Goal: Information Seeking & Learning: Find specific page/section

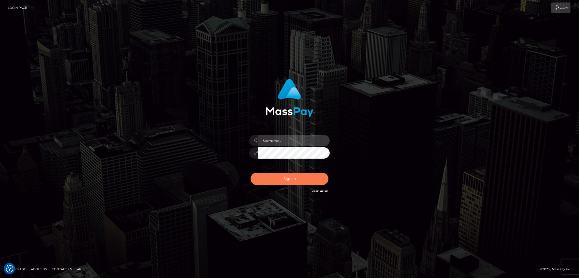
type input "[DOMAIN_NAME]"
click at [304, 174] on button "Sign in" at bounding box center [290, 179] width 78 height 12
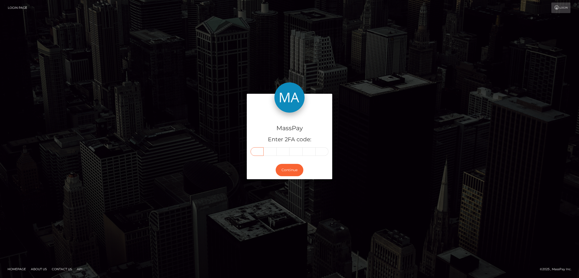
click at [256, 153] on input "text" at bounding box center [257, 151] width 13 height 9
paste input "0"
type input "0"
type input "5"
type input "0"
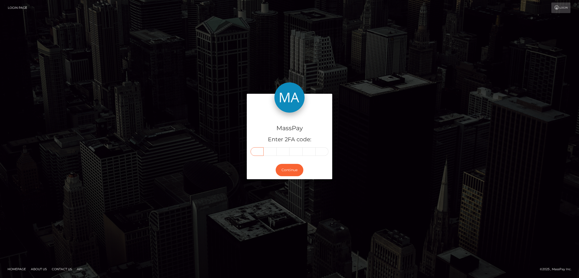
type input "0"
type input "1"
type input "7"
click at [291, 172] on button "Continue" at bounding box center [290, 170] width 28 height 12
click at [292, 170] on button "Continue" at bounding box center [290, 170] width 28 height 12
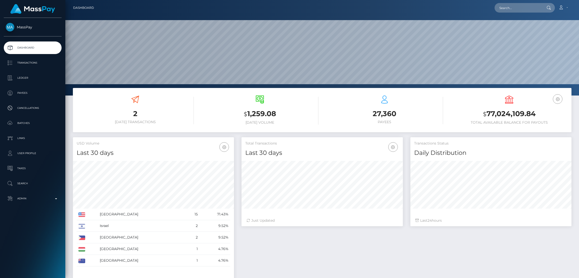
scroll to position [89, 161]
click at [509, 8] on input "text" at bounding box center [518, 8] width 47 height 10
paste input "torressilvapaulina@gmail.com"
type input "torressilvapaulina@gmail.com"
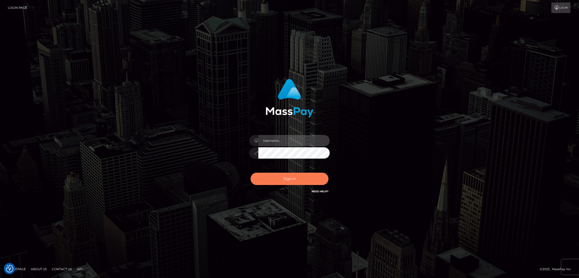
type input "[DOMAIN_NAME]"
click at [300, 174] on button "Sign in" at bounding box center [290, 179] width 78 height 12
type input "[DOMAIN_NAME]"
click at [299, 183] on button "Sign in" at bounding box center [290, 179] width 78 height 12
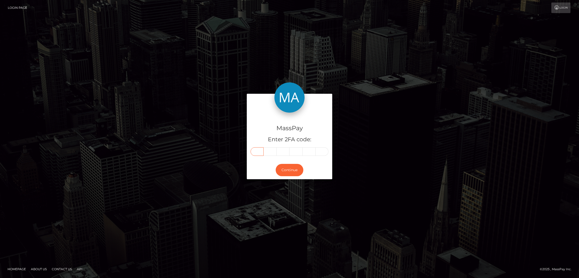
click at [257, 151] on input "text" at bounding box center [257, 151] width 13 height 9
paste input "8"
type input "8"
type input "6"
type input "2"
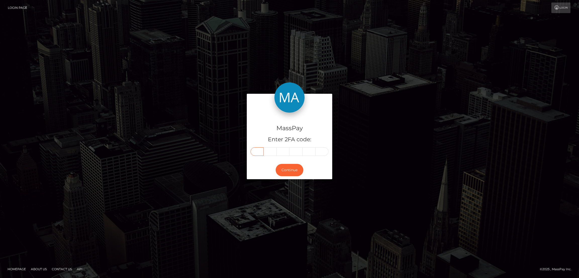
type input "0"
type input "5"
type input "7"
click at [291, 172] on button "Continue" at bounding box center [290, 170] width 28 height 12
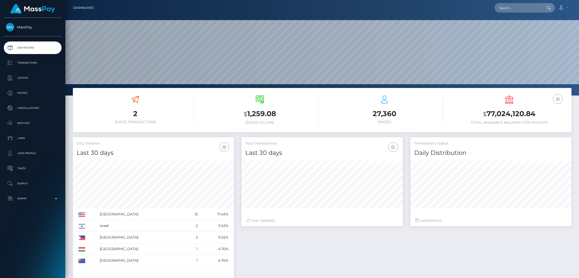
scroll to position [89, 161]
click at [515, 9] on input "text" at bounding box center [518, 8] width 47 height 10
paste input "Abi.pt03@gmail.com"
type input "Abi.pt03@gmail.com"
click at [521, 26] on link "PAULINA TORRES SILVA" at bounding box center [515, 25] width 40 height 9
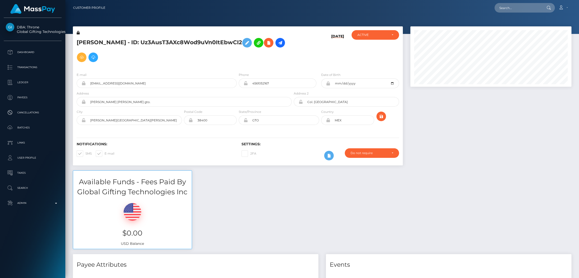
scroll to position [60, 161]
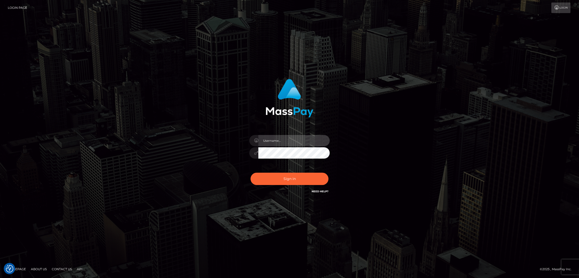
type input "[DOMAIN_NAME]"
click at [272, 176] on button "Sign in" at bounding box center [290, 179] width 78 height 12
type input "[DOMAIN_NAME]"
click at [281, 180] on button "Sign in" at bounding box center [290, 179] width 78 height 12
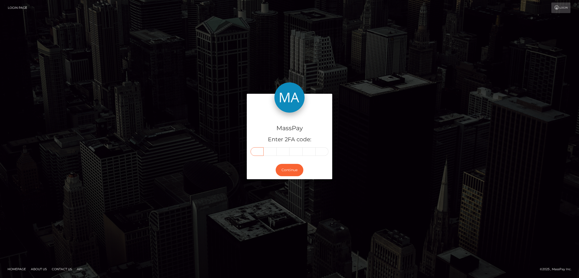
click at [260, 152] on input "text" at bounding box center [257, 151] width 13 height 9
paste input "2"
type input "2"
type input "4"
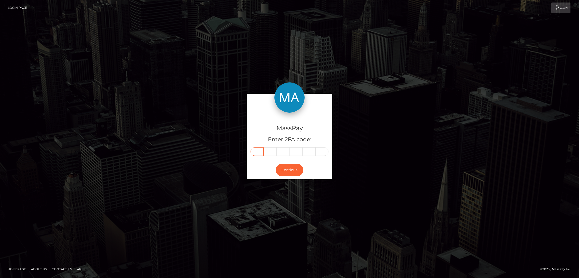
type input "0"
type input "5"
type input "2"
click at [289, 170] on button "Continue" at bounding box center [290, 170] width 28 height 12
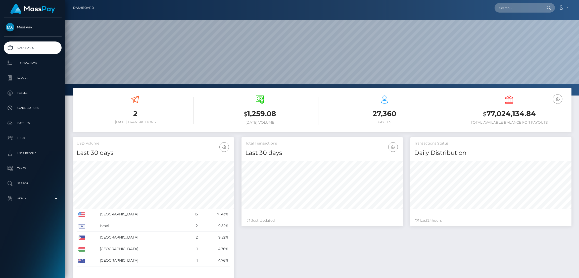
scroll to position [89, 161]
click at [500, 6] on input "text" at bounding box center [518, 8] width 47 height 10
paste input "iguessimroxie@gmail.com"
type input "iguessimroxie@gmail.com"
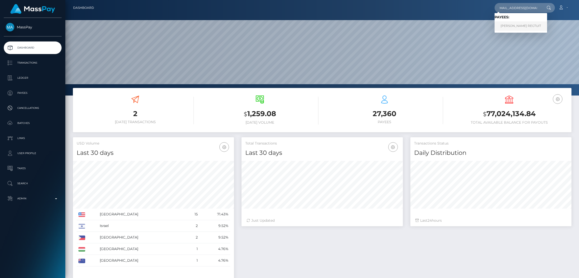
click at [508, 27] on link "BRYAN THOMAS REGTUIT" at bounding box center [521, 25] width 53 height 9
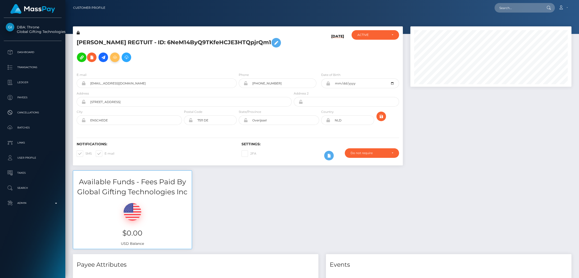
scroll to position [60, 161]
click at [111, 41] on h5 "[PERSON_NAME] REGTUIT - ID: 6NeM14ByQ9TKfeHCJE3HTQpjrQm1" at bounding box center [183, 49] width 212 height 29
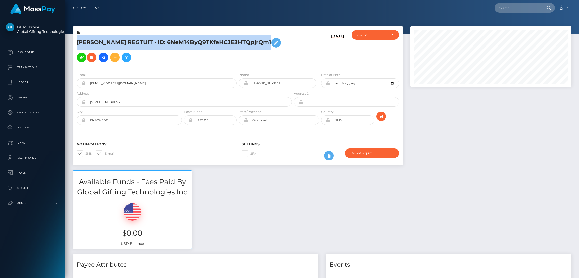
click at [111, 41] on h5 "[PERSON_NAME] REGTUIT - ID: 6NeM14ByQ9TKfeHCJE3HTQpjrQm1" at bounding box center [183, 49] width 212 height 29
copy h5 "[PERSON_NAME] REGTUIT - ID: 6NeM14ByQ9TKfeHCJE3HTQpjrQm1"
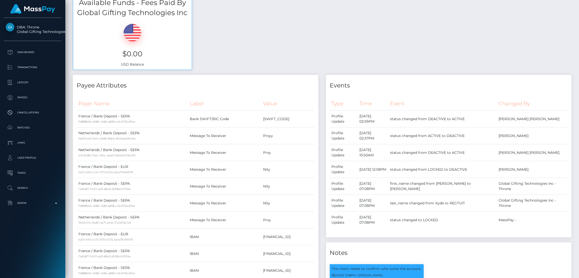
scroll to position [0, 0]
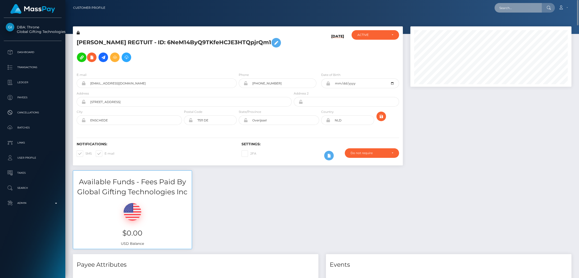
click at [506, 7] on input "text" at bounding box center [518, 8] width 47 height 10
paste input "[EMAIL_ADDRESS][DOMAIN_NAME]"
type input "[EMAIL_ADDRESS][DOMAIN_NAME]"
click at [511, 26] on link "Geraldine Dalumpines" at bounding box center [515, 25] width 40 height 9
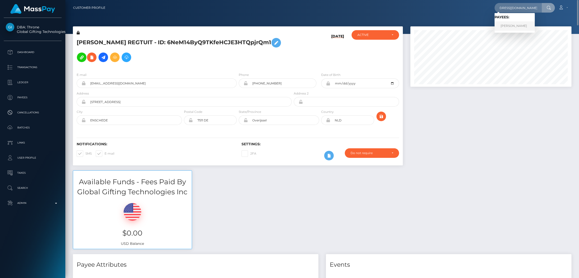
scroll to position [0, 0]
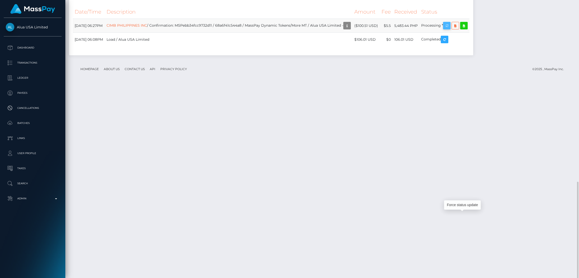
scroll to position [60, 161]
click at [450, 29] on icon "button" at bounding box center [447, 26] width 6 height 6
click at [459, 200] on div "Force status update" at bounding box center [462, 204] width 37 height 9
click at [459, 201] on div "Force status update" at bounding box center [462, 204] width 37 height 9
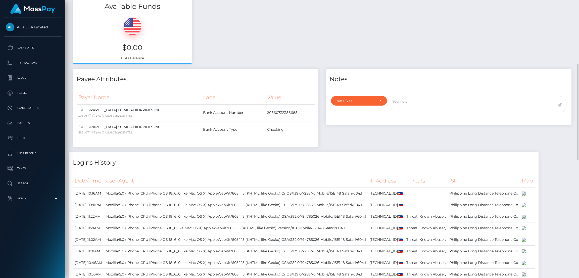
scroll to position [0, 0]
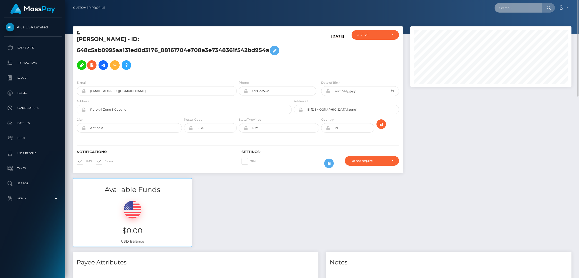
click at [513, 7] on input "text" at bounding box center [518, 8] width 47 height 10
paste input "ndindan24@gmail.com"
type input "ndindan24@gmail.com"
click at [505, 24] on link "Norah Kyalo" at bounding box center [515, 25] width 40 height 9
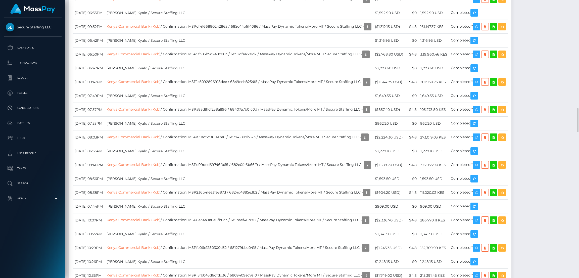
scroll to position [60, 161]
click at [496, 138] on div "Force status update" at bounding box center [498, 139] width 37 height 9
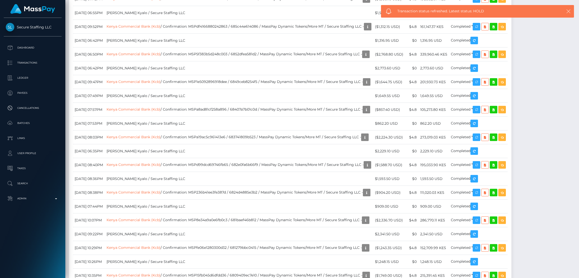
click at [569, 11] on icon "button" at bounding box center [568, 11] width 5 height 5
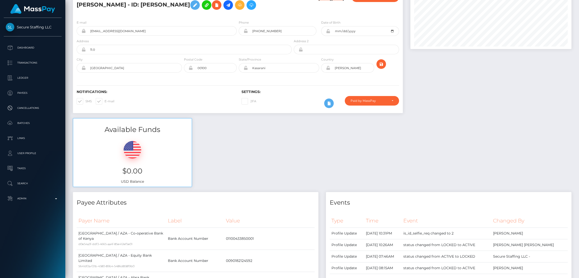
scroll to position [0, 0]
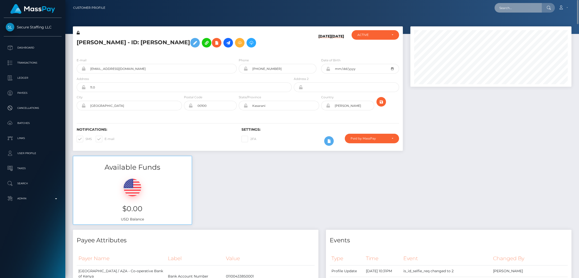
click at [519, 9] on input "text" at bounding box center [518, 8] width 47 height 10
paste input "nikibutterfly162@gmail.com"
type input "nikibutterfly162@gmail.com"
click at [511, 26] on link "Nicole Rose Clarke" at bounding box center [515, 25] width 40 height 9
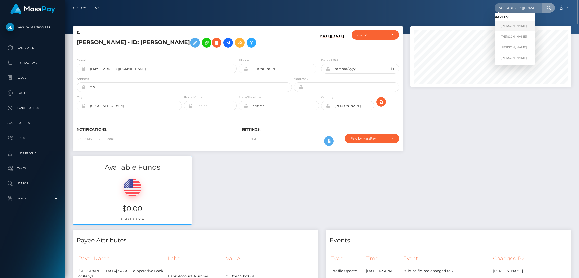
scroll to position [0, 0]
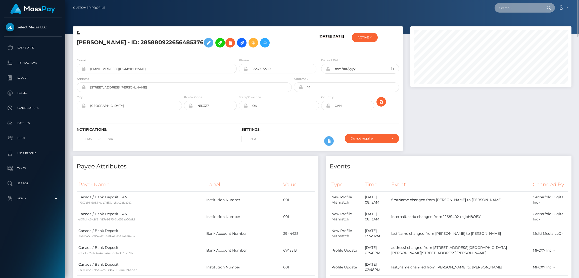
click at [505, 8] on input "text" at bounding box center [518, 8] width 47 height 10
paste input "ndungunjoki980@gmail.com"
type input "ndungunjoki980@gmail.com"
click at [509, 28] on link "Marion Njoki" at bounding box center [515, 25] width 40 height 9
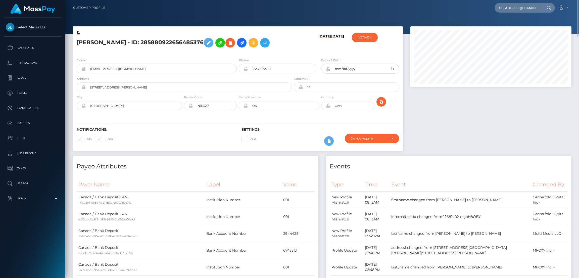
scroll to position [0, 0]
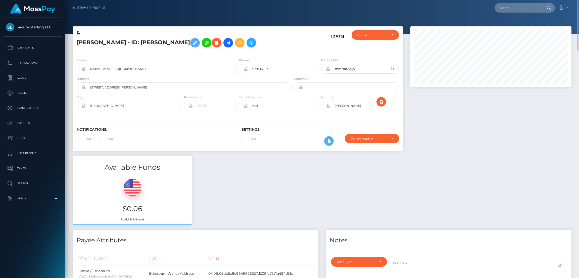
click at [518, 2] on nav "Customer Profile Loading... Loading... Account" at bounding box center [322, 8] width 514 height 16
click at [517, 6] on input "text" at bounding box center [518, 8] width 47 height 10
paste input "oliviaginmanmakin@outlook.com"
type input "oliviaginmanmakin@outlook.com"
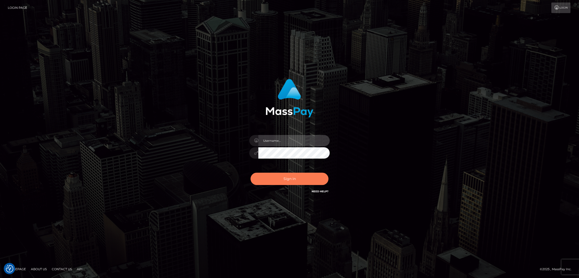
type input "[DOMAIN_NAME]"
click at [301, 176] on button "Sign in" at bounding box center [290, 179] width 78 height 12
type input "nb.es"
click at [300, 180] on button "Sign in" at bounding box center [290, 179] width 78 height 12
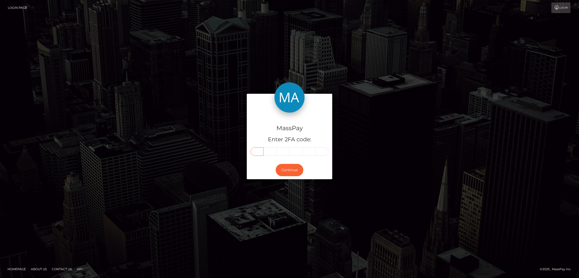
click at [255, 150] on input "text" at bounding box center [257, 151] width 13 height 9
paste input "1"
type input "1"
type input "3"
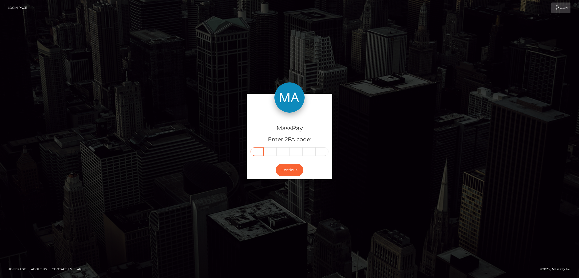
type input "4"
type input "3"
click at [293, 168] on button "Continue" at bounding box center [290, 170] width 28 height 12
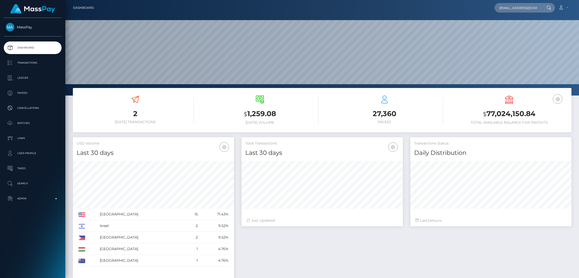
scroll to position [0, 14]
type input "[EMAIL_ADDRESS][DOMAIN_NAME]"
click at [518, 24] on link "Olivia Ginman" at bounding box center [515, 25] width 40 height 9
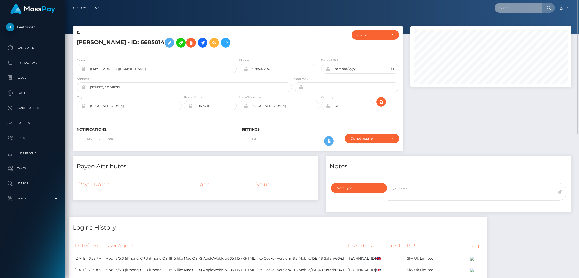
click at [516, 9] on input "text" at bounding box center [518, 8] width 47 height 10
paste input "bondagek1tt3n@gmail.com"
type input "bondagek1tt3n@gmail.com"
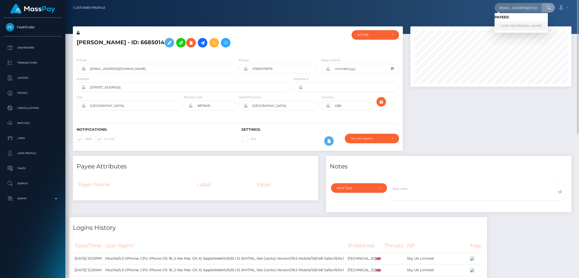
click at [517, 24] on link "CHELYSE CATHERINE ROWLAND" at bounding box center [521, 25] width 53 height 9
